Goal: Communication & Community: Participate in discussion

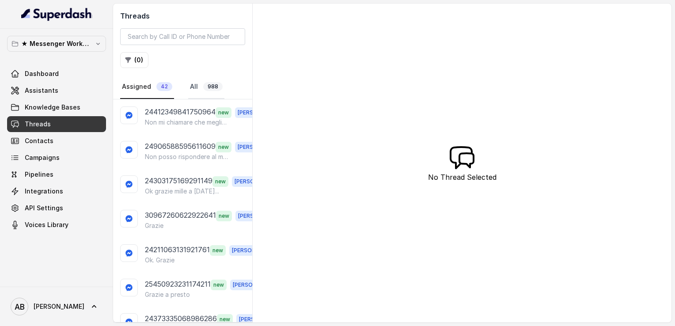
click at [197, 87] on link "All 988" at bounding box center [206, 87] width 36 height 24
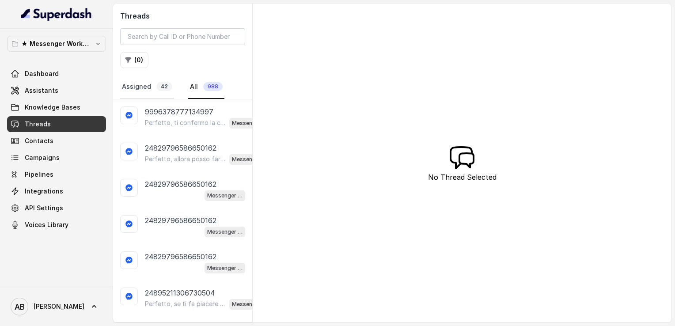
click at [142, 91] on link "Assigned 42" at bounding box center [147, 87] width 54 height 24
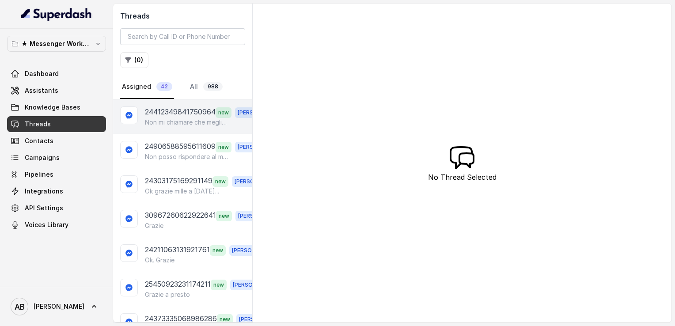
click at [205, 121] on p "Non mi chiamare che meglio, grazie lo stesso" at bounding box center [187, 122] width 85 height 9
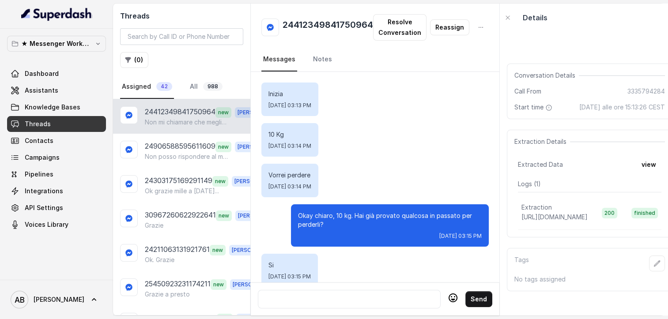
scroll to position [1214, 0]
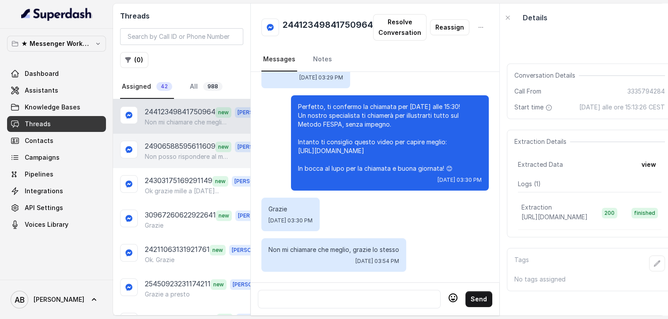
click at [177, 144] on p "24906588595611609" at bounding box center [180, 146] width 71 height 11
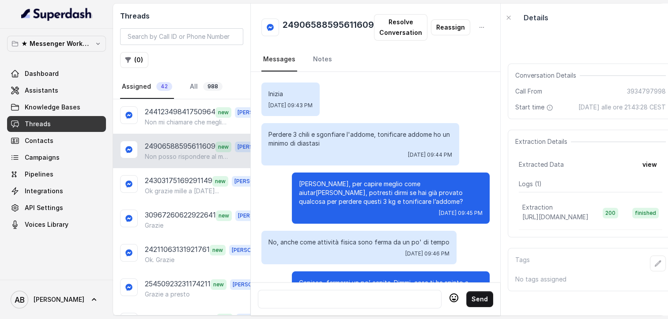
scroll to position [915, 0]
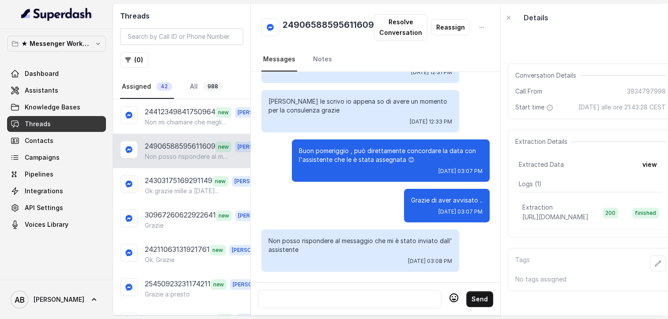
click at [349, 295] on div at bounding box center [350, 299] width 176 height 11
click at [349, 295] on div "Ok cara , appena potrà" at bounding box center [350, 299] width 176 height 11
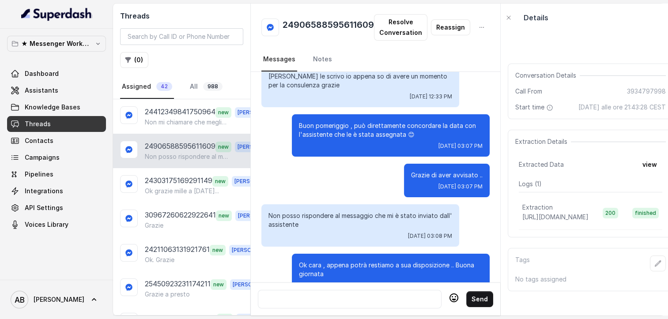
click at [349, 295] on div at bounding box center [350, 299] width 176 height 11
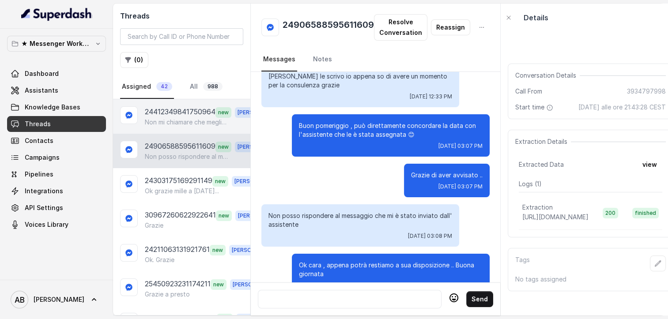
click at [201, 120] on p "Non mi chiamare che meglio, grazie lo stesso" at bounding box center [187, 122] width 85 height 9
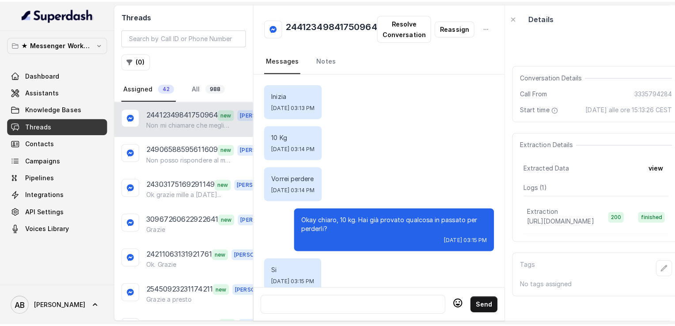
scroll to position [1214, 0]
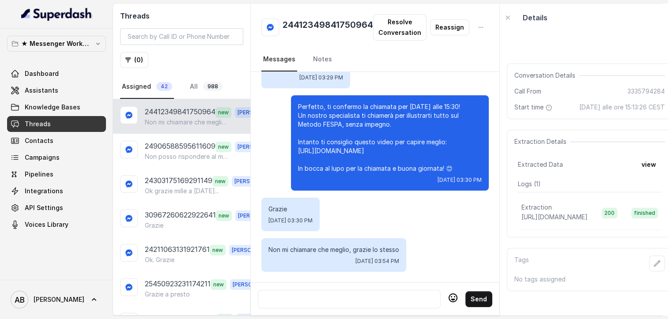
click at [346, 296] on div at bounding box center [349, 299] width 175 height 11
click at [193, 89] on link "All 988" at bounding box center [206, 87] width 36 height 24
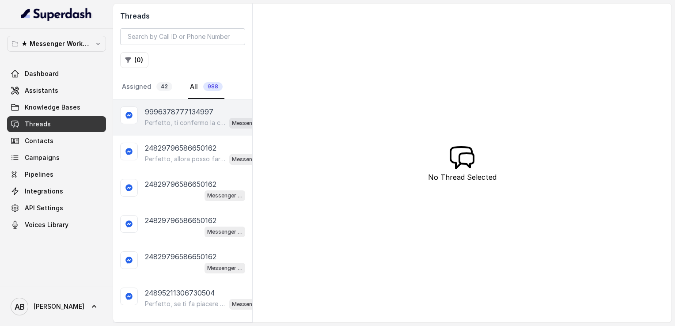
click at [187, 111] on p "9996378777134997" at bounding box center [179, 111] width 68 height 11
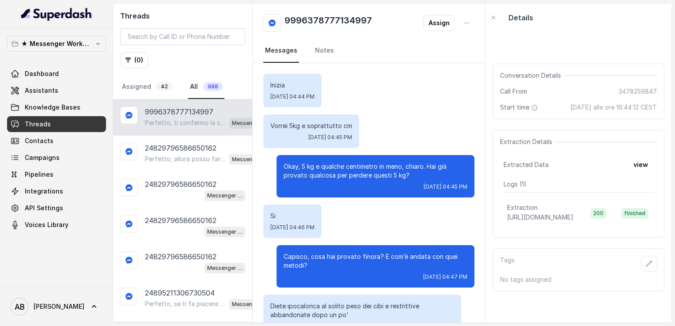
scroll to position [518, 0]
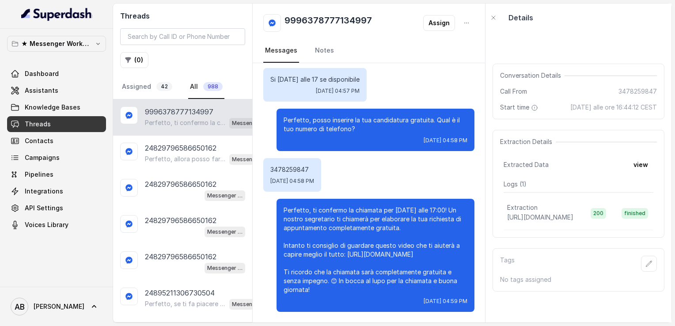
click at [182, 128] on div "9996378777134997 Perfetto, ti confermo la chiamata per [DATE] alle 17:00! Un no…" at bounding box center [182, 117] width 139 height 36
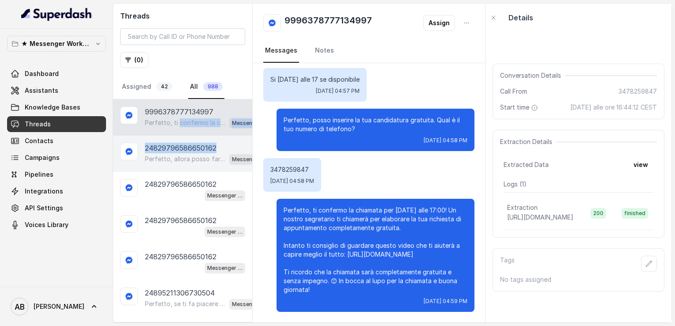
drag, startPoint x: 182, startPoint y: 128, endPoint x: 176, endPoint y: 152, distance: 25.1
click at [176, 153] on div "Perfetto, allora posso farti fare una breve chiamata informativa gratuita di 5 …" at bounding box center [207, 158] width 125 height 11
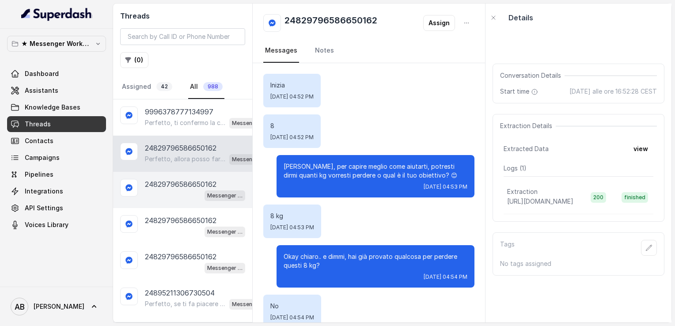
scroll to position [281, 0]
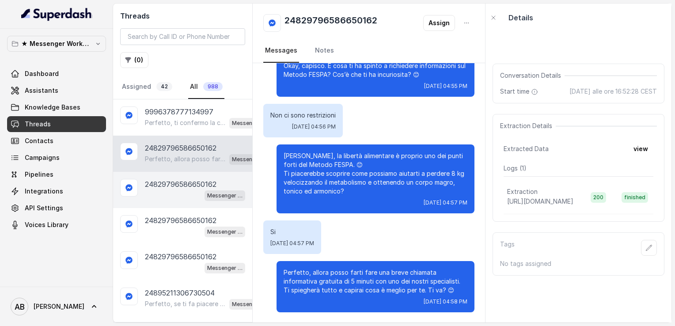
click at [163, 181] on p "24829796586650162" at bounding box center [181, 184] width 72 height 11
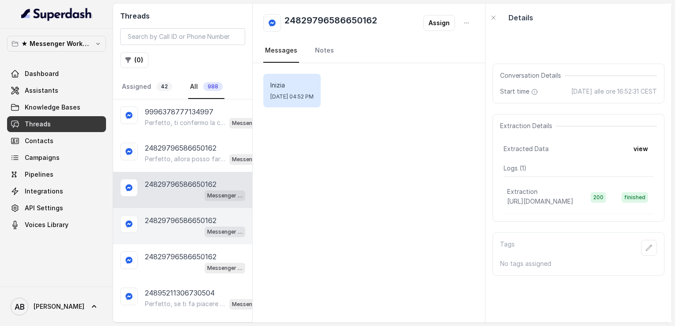
click at [177, 218] on p "24829796586650162" at bounding box center [181, 220] width 72 height 11
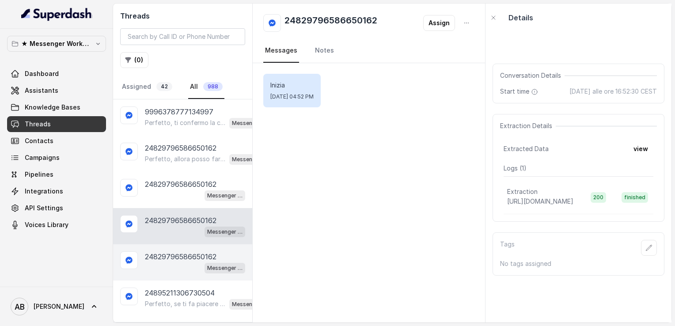
click at [170, 252] on p "24829796586650162" at bounding box center [181, 256] width 72 height 11
